Goal: Information Seeking & Learning: Check status

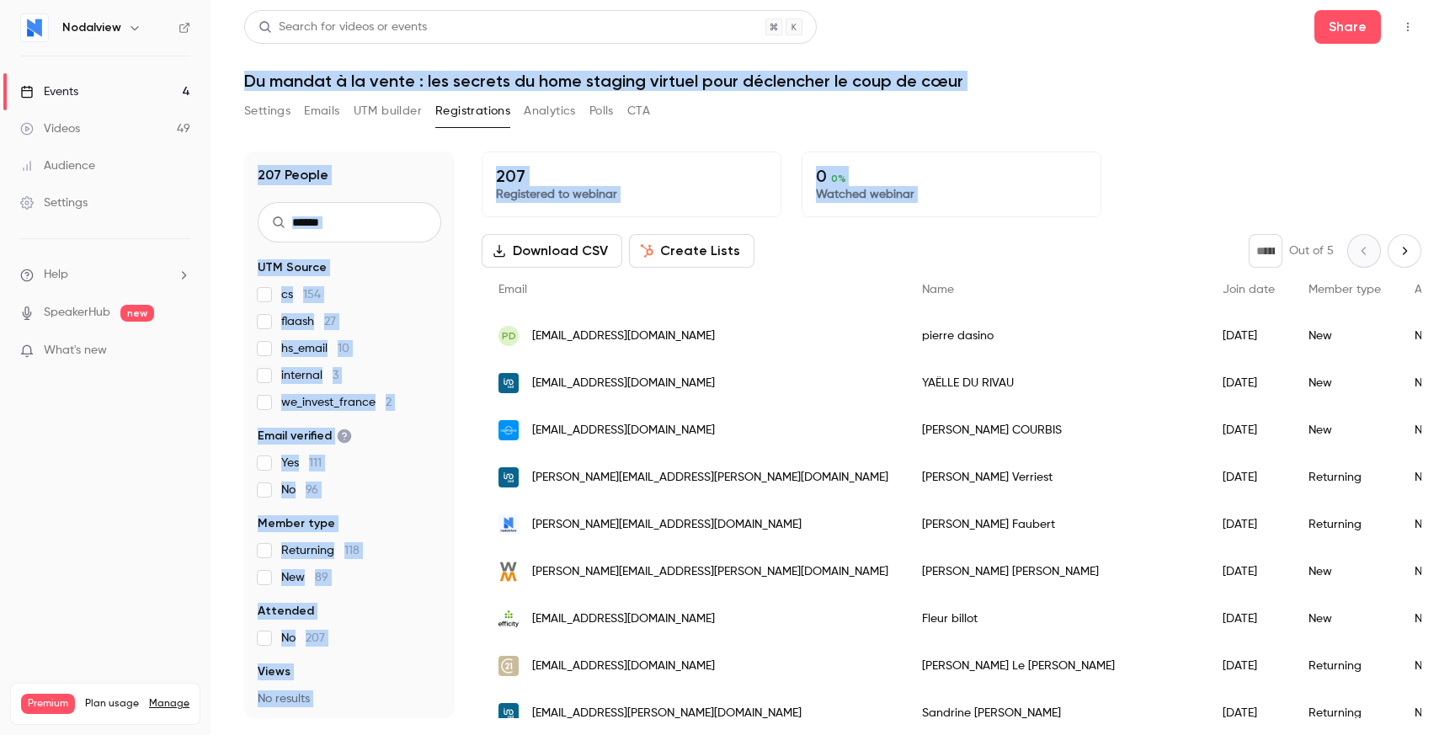
drag, startPoint x: 800, startPoint y: 258, endPoint x: 745, endPoint y: 61, distance: 203.7
click at [745, 61] on div "Search for videos or events Share Du mandat à la vente : les secrets du home st…" at bounding box center [832, 364] width 1177 height 708
click at [745, 61] on header "Search for videos or events Share Du mandat à la vente : les secrets du home st…" at bounding box center [832, 50] width 1177 height 81
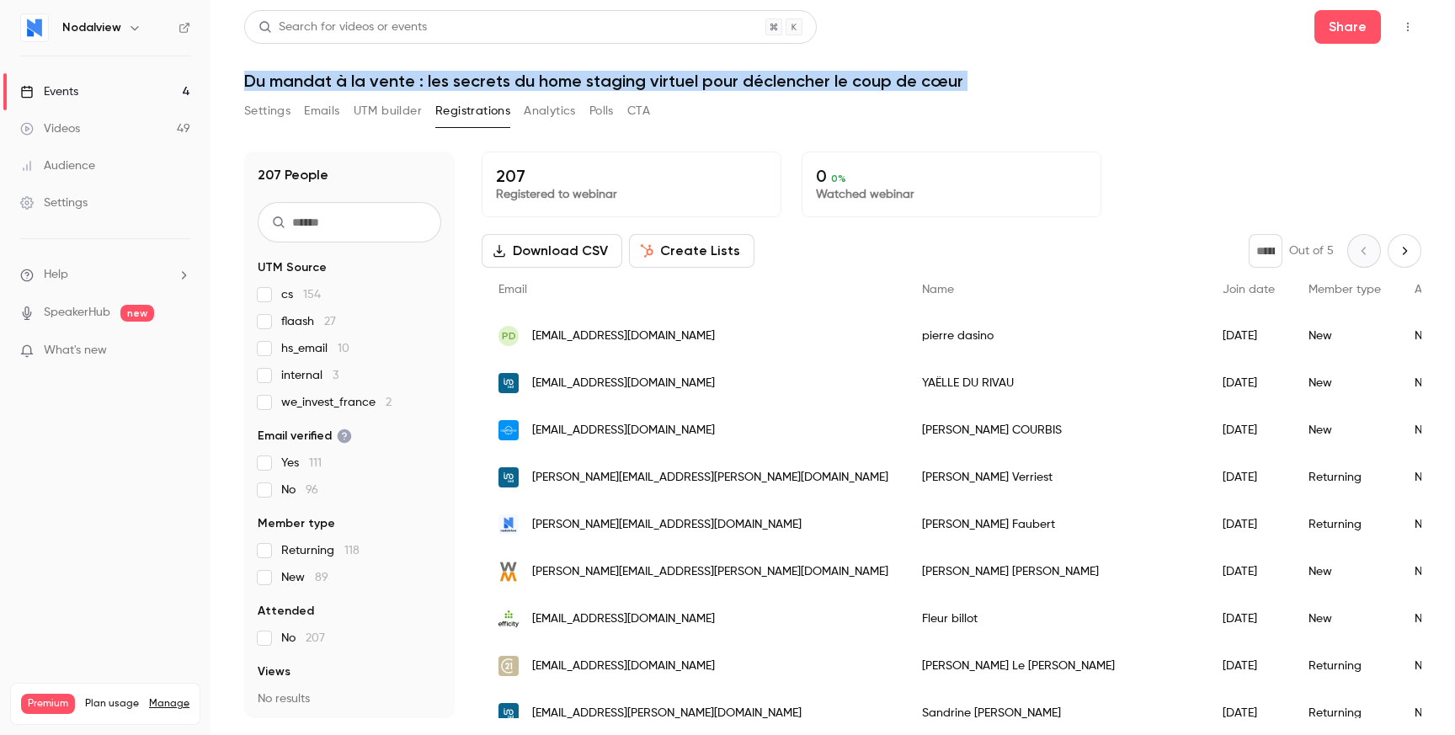
drag, startPoint x: 745, startPoint y: 61, endPoint x: 1063, endPoint y: 104, distance: 320.4
click at [1063, 105] on div "Search for videos or events Share Du mandat à la vente : les secrets du home st…" at bounding box center [832, 364] width 1177 height 708
click at [1063, 104] on div "Settings Emails UTM builder Registrations Analytics Polls CTA" at bounding box center [832, 115] width 1177 height 34
drag, startPoint x: 1063, startPoint y: 99, endPoint x: 926, endPoint y: 33, distance: 152.6
click at [926, 32] on div "Search for videos or events Share Du mandat à la vente : les secrets du home st…" at bounding box center [832, 364] width 1177 height 708
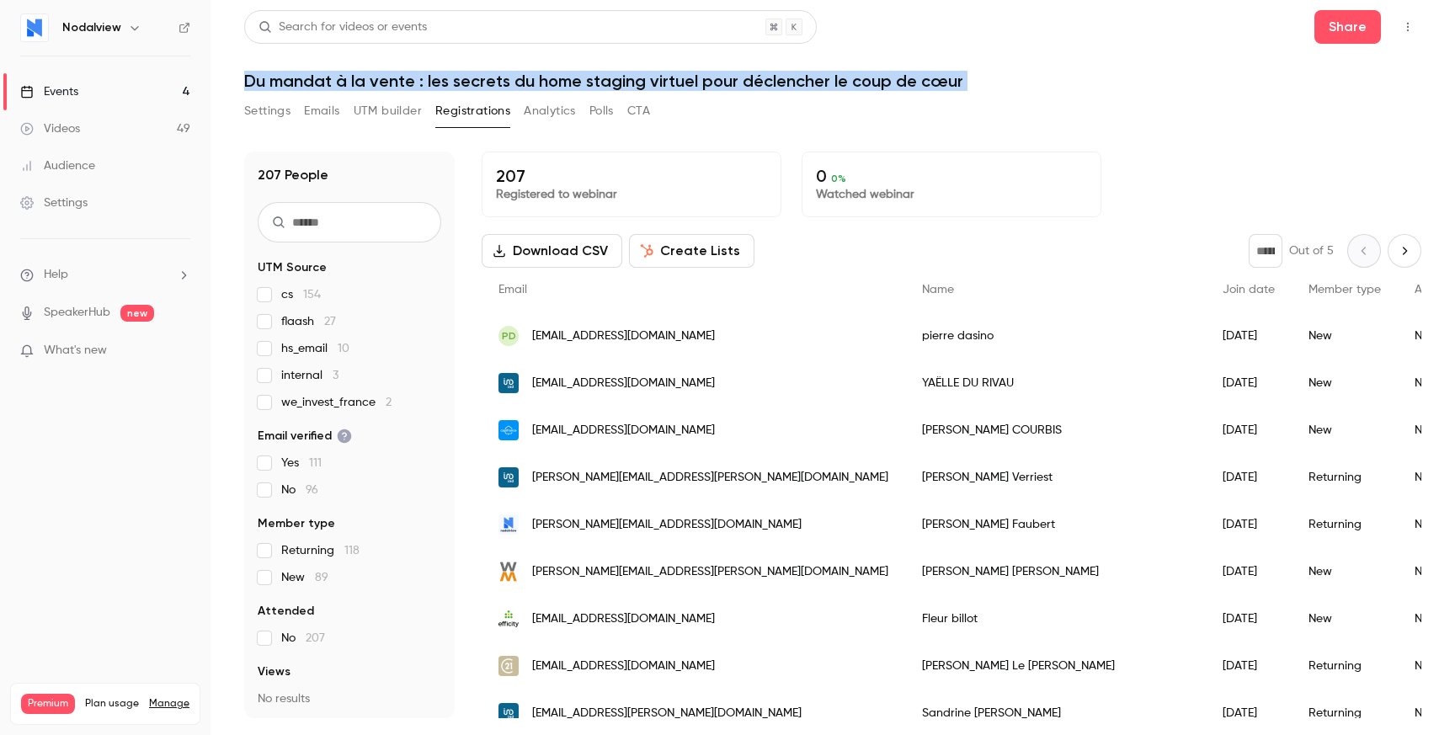
click at [926, 33] on div "Search for videos or events Share" at bounding box center [832, 27] width 1177 height 34
drag, startPoint x: 926, startPoint y: 33, endPoint x: 921, endPoint y: 109, distance: 75.9
click at [922, 109] on div "Search for videos or events Share Du mandat à la vente : les secrets du home st…" at bounding box center [832, 364] width 1177 height 708
click at [921, 109] on div "Settings Emails UTM builder Registrations Analytics Polls CTA" at bounding box center [832, 115] width 1177 height 34
drag, startPoint x: 921, startPoint y: 109, endPoint x: 921, endPoint y: 46, distance: 62.3
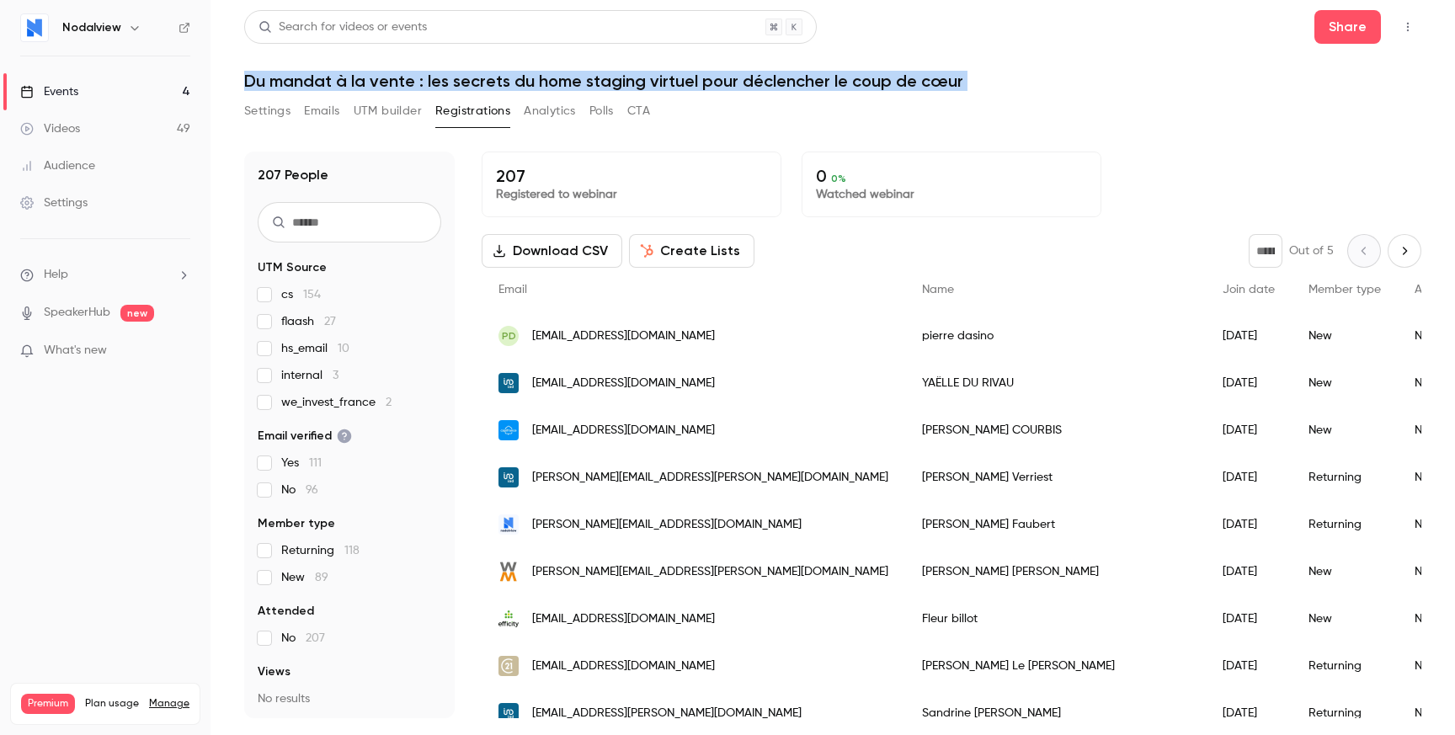
click at [921, 46] on div "Search for videos or events Share Du mandat à la vente : les secrets du home st…" at bounding box center [832, 364] width 1177 height 708
click at [921, 46] on header "Search for videos or events Share Du mandat à la vente : les secrets du home st…" at bounding box center [832, 50] width 1177 height 81
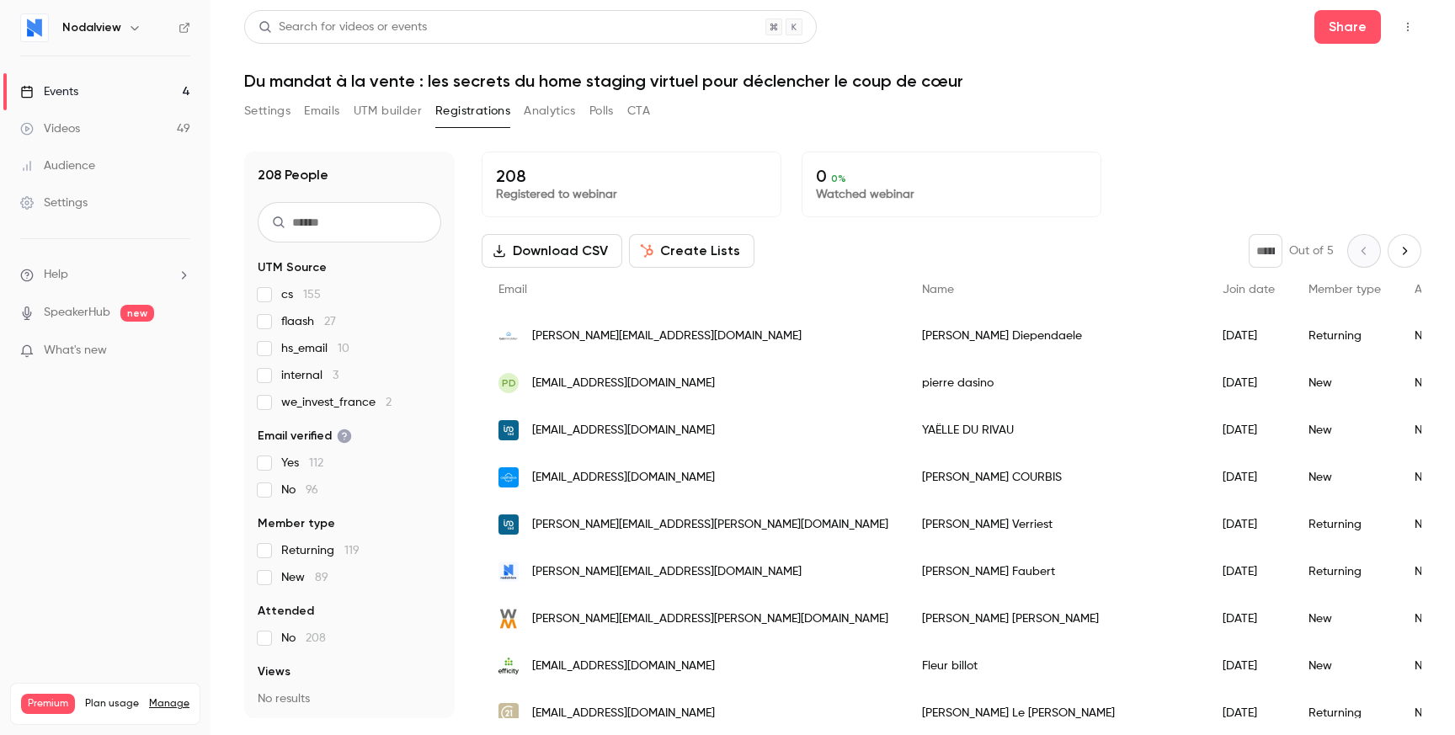
click at [580, 166] on p "208" at bounding box center [631, 176] width 271 height 20
drag, startPoint x: 580, startPoint y: 166, endPoint x: 592, endPoint y: 193, distance: 29.4
click at [592, 193] on div "208 Registered to webinar" at bounding box center [632, 185] width 300 height 66
click at [592, 193] on p "Registered to webinar" at bounding box center [631, 194] width 271 height 17
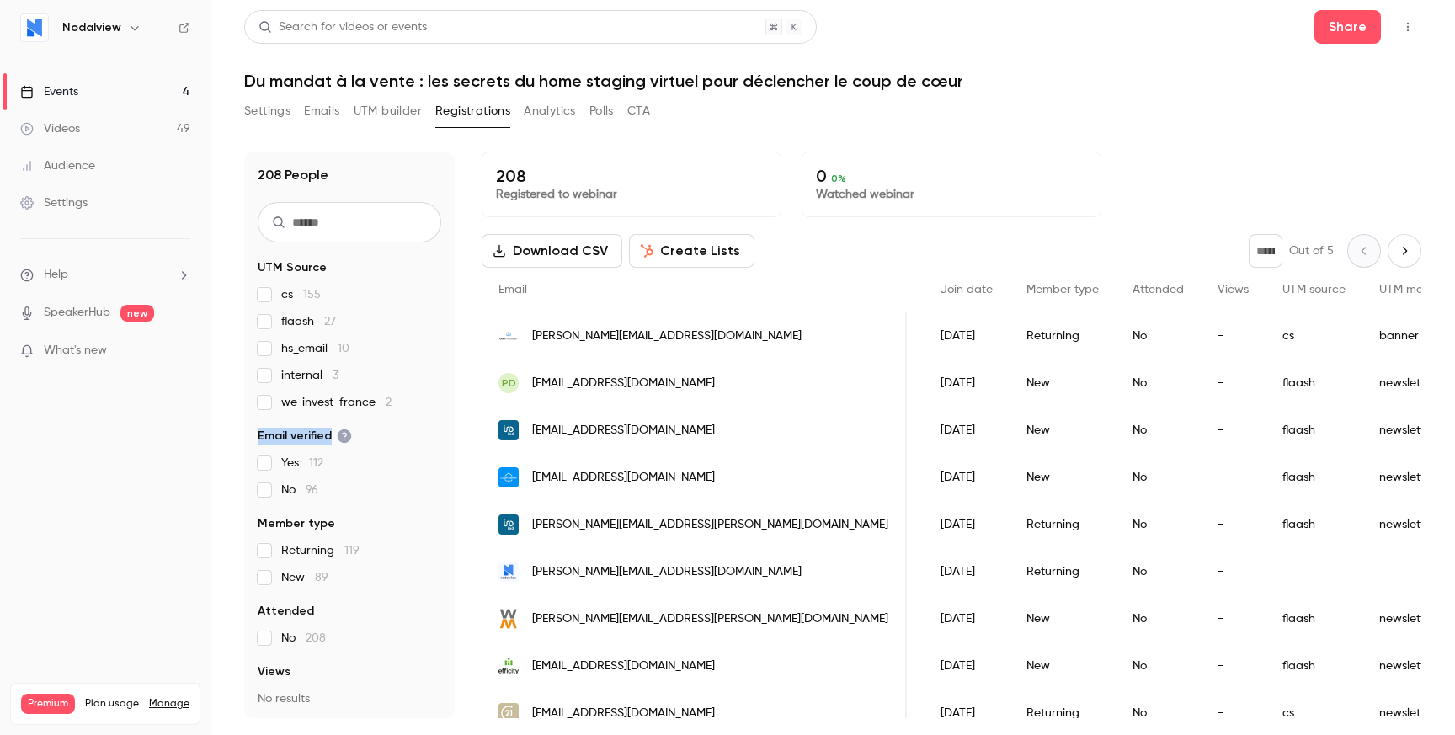
drag, startPoint x: 248, startPoint y: 433, endPoint x: 379, endPoint y: 433, distance: 131.4
click at [379, 433] on div "208 People UTM Source cs 155 flaash 27 hs_email 10 internal 3 we_invest_france …" at bounding box center [349, 435] width 211 height 567
click at [378, 433] on legend "Email verified" at bounding box center [350, 436] width 184 height 17
drag, startPoint x: 233, startPoint y: 611, endPoint x: 234, endPoint y: 658, distance: 46.3
click at [234, 659] on main "Search for videos or events Share Du mandat à la vente : les secrets du home st…" at bounding box center [833, 367] width 1245 height 735
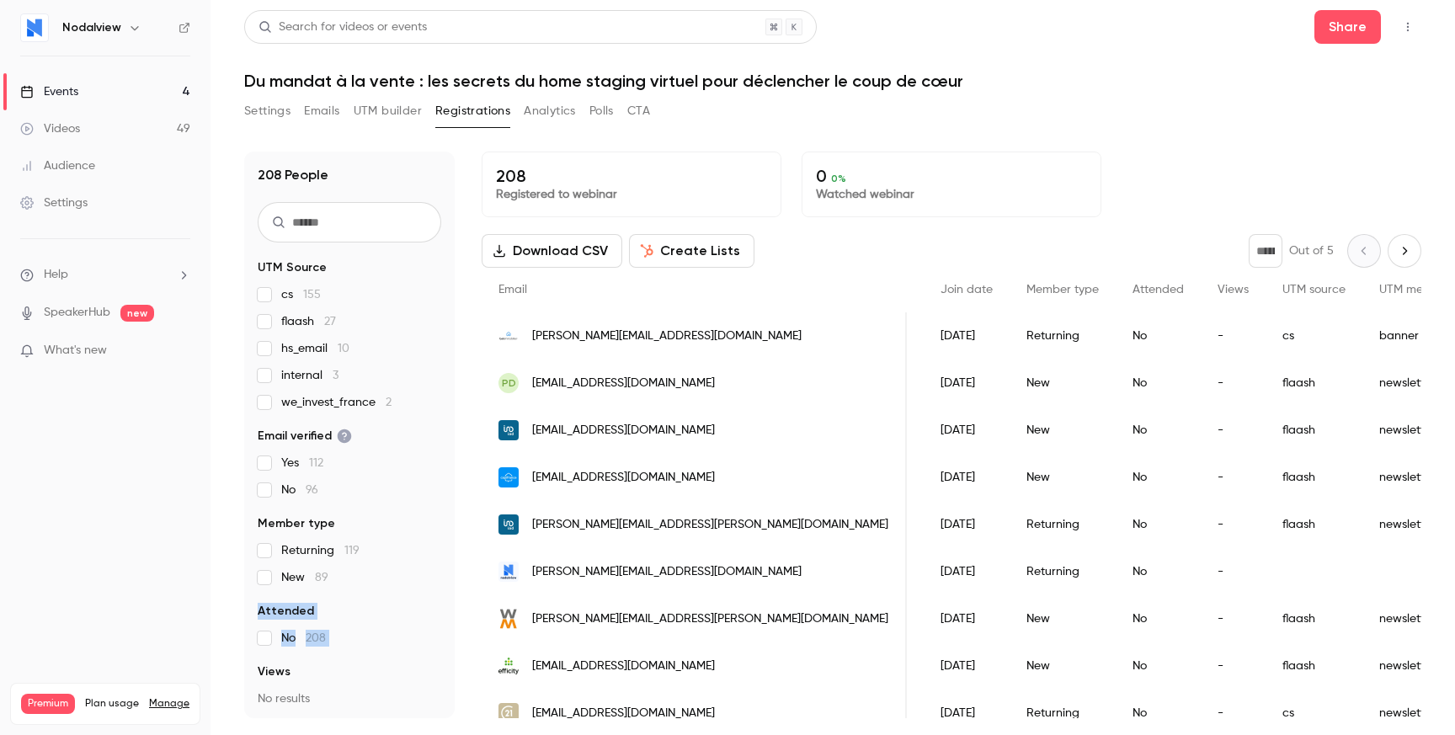
click at [234, 658] on main "Search for videos or events Share Du mandat à la vente : les secrets du home st…" at bounding box center [833, 367] width 1245 height 735
drag, startPoint x: 234, startPoint y: 658, endPoint x: 233, endPoint y: 599, distance: 59.0
click at [233, 599] on main "Search for videos or events Share Du mandat à la vente : les secrets du home st…" at bounding box center [833, 367] width 1245 height 735
drag, startPoint x: 233, startPoint y: 599, endPoint x: 232, endPoint y: 660, distance: 61.5
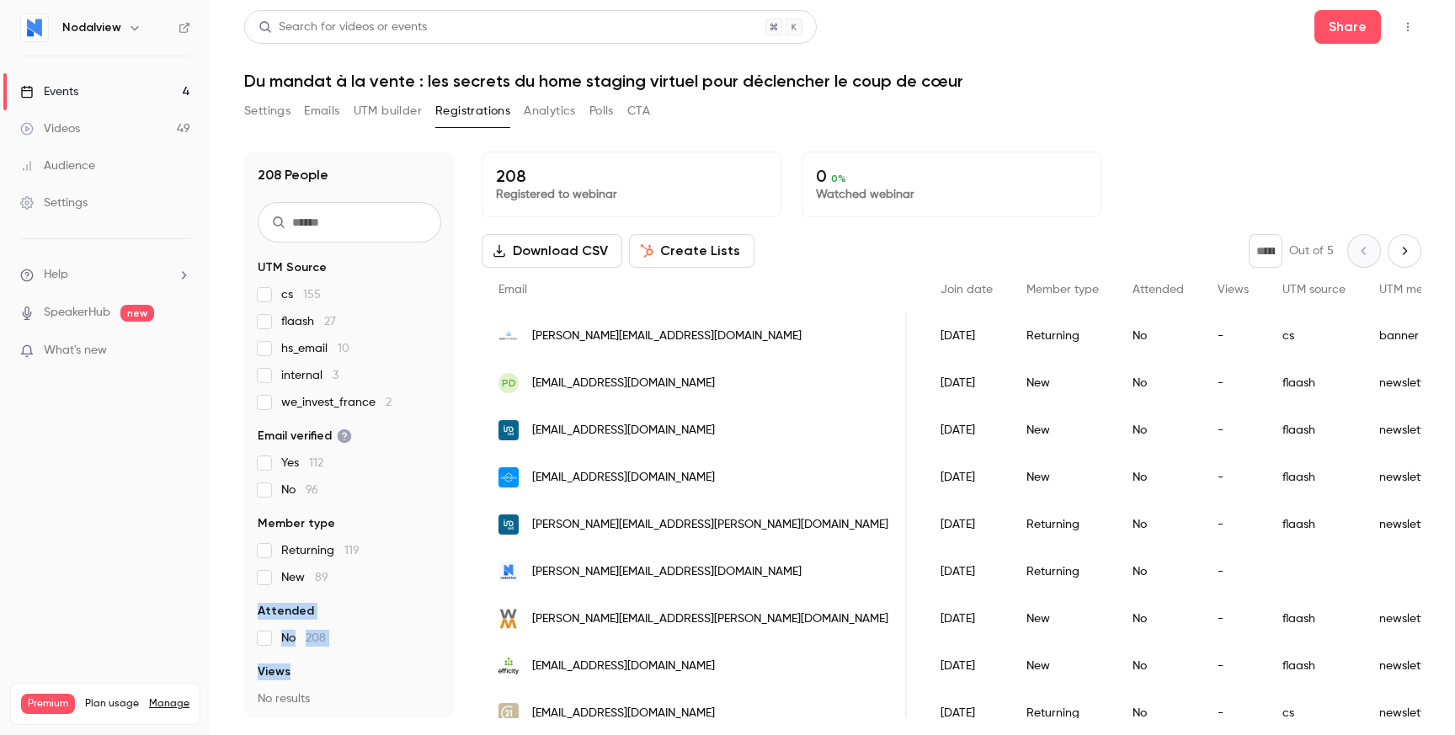
click at [233, 660] on main "Search for videos or events Share Du mandat à la vente : les secrets du home st…" at bounding box center [833, 367] width 1245 height 735
click at [232, 660] on main "Search for videos or events Share Du mandat à la vente : les secrets du home st…" at bounding box center [833, 367] width 1245 height 735
drag, startPoint x: 232, startPoint y: 660, endPoint x: 232, endPoint y: 609, distance: 51.4
click at [232, 609] on main "Search for videos or events Share Du mandat à la vente : les secrets du home st…" at bounding box center [833, 367] width 1245 height 735
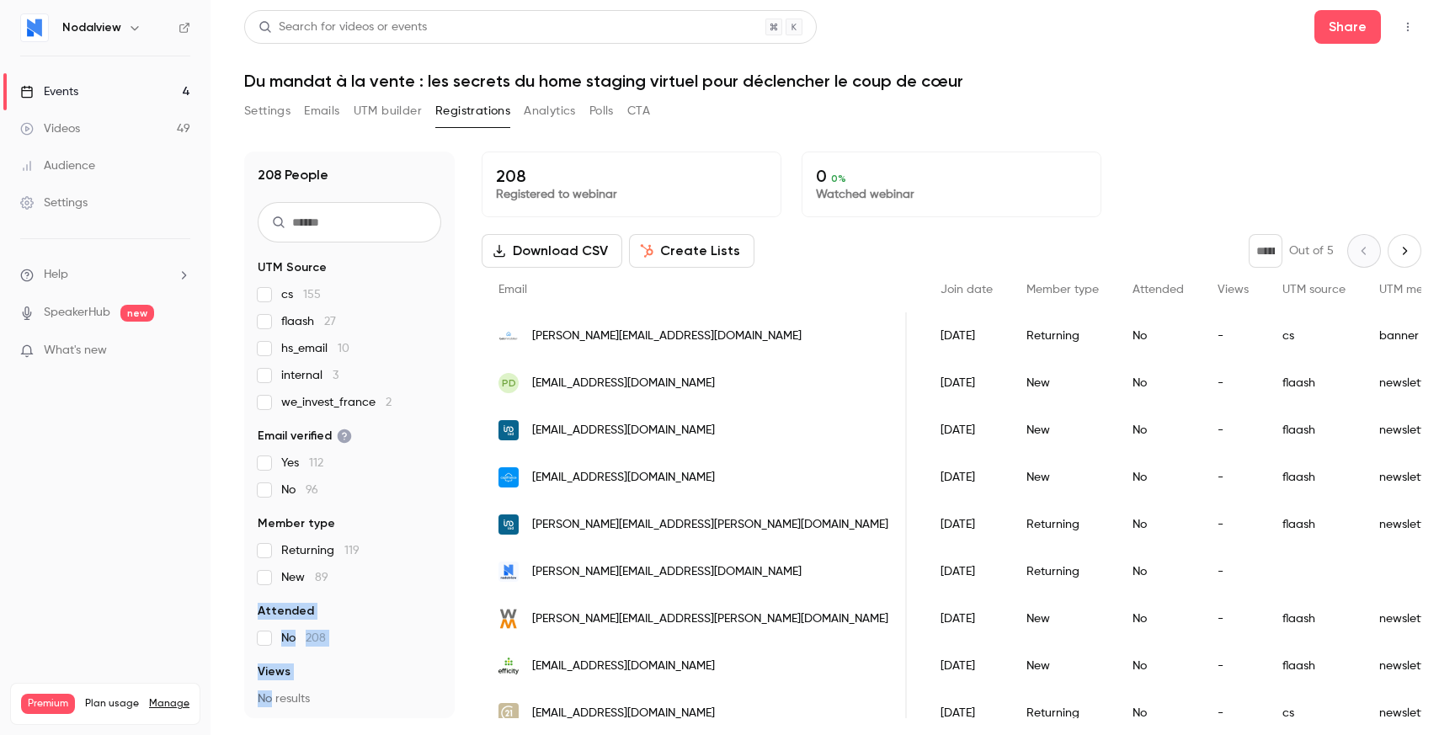
drag, startPoint x: 232, startPoint y: 609, endPoint x: 236, endPoint y: 707, distance: 98.6
click at [236, 707] on main "Search for videos or events Share Du mandat à la vente : les secrets du home st…" at bounding box center [833, 367] width 1245 height 735
